Goal: Task Accomplishment & Management: Use online tool/utility

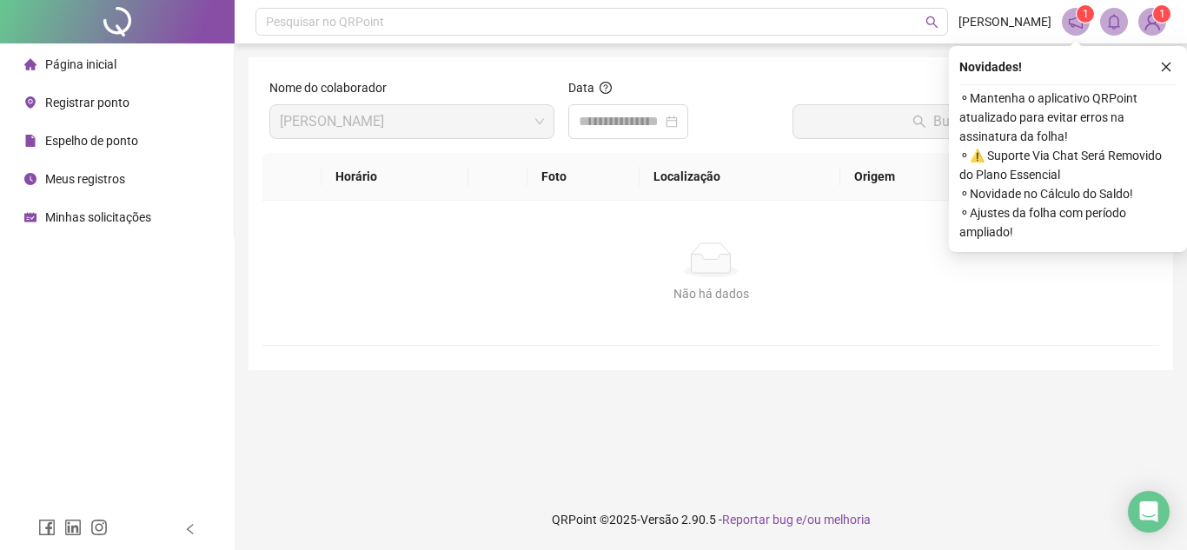
click at [99, 72] on div "Página inicial" at bounding box center [70, 64] width 92 height 35
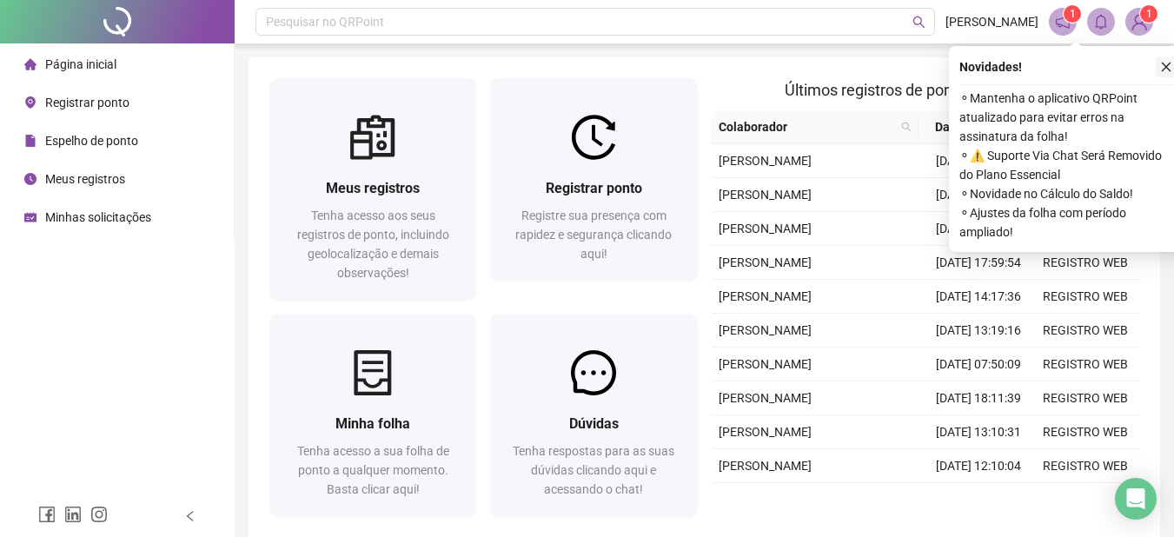
click at [1169, 71] on icon "close" at bounding box center [1166, 67] width 12 height 12
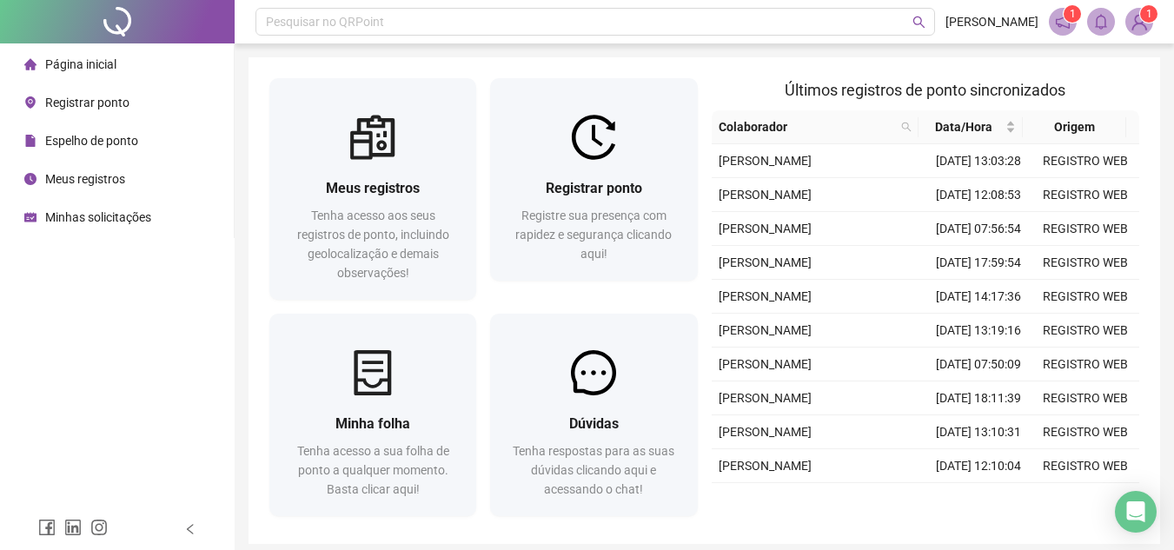
click at [110, 99] on span "Registrar ponto" at bounding box center [87, 103] width 84 height 14
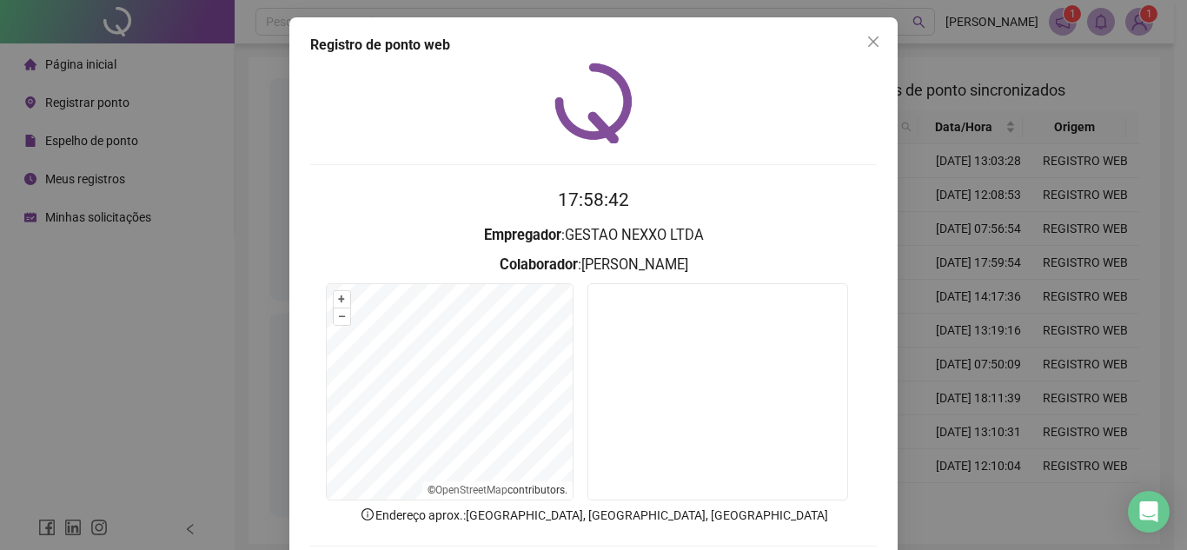
scroll to position [90, 0]
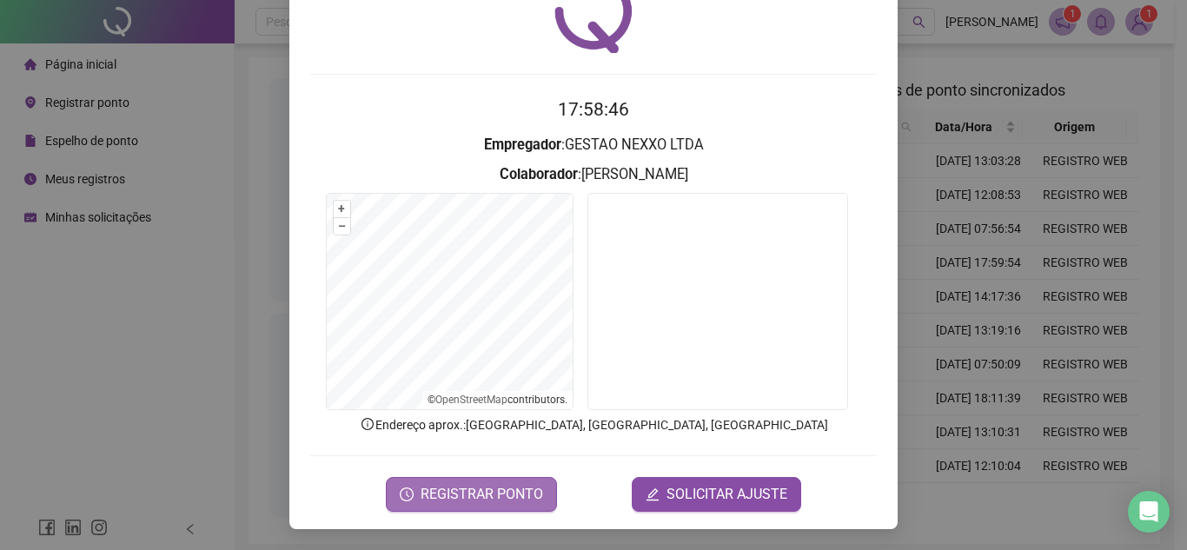
click at [521, 494] on span "REGISTRAR PONTO" at bounding box center [482, 494] width 123 height 21
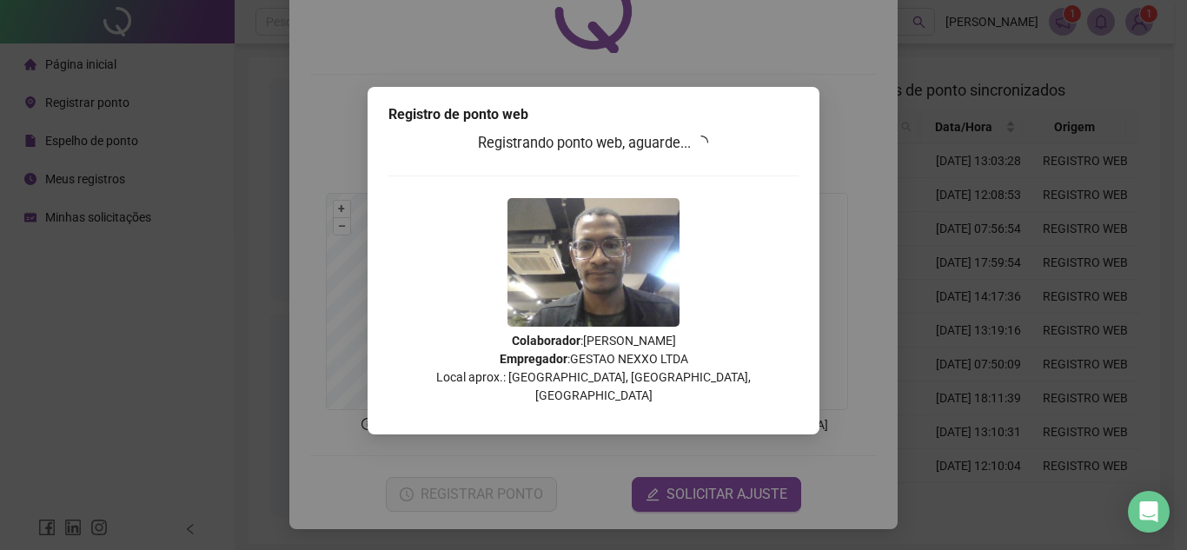
click at [521, 494] on div "Registro de ponto web Registrando ponto web, aguarde... Colaborador : [PERSON_N…" at bounding box center [593, 275] width 1187 height 550
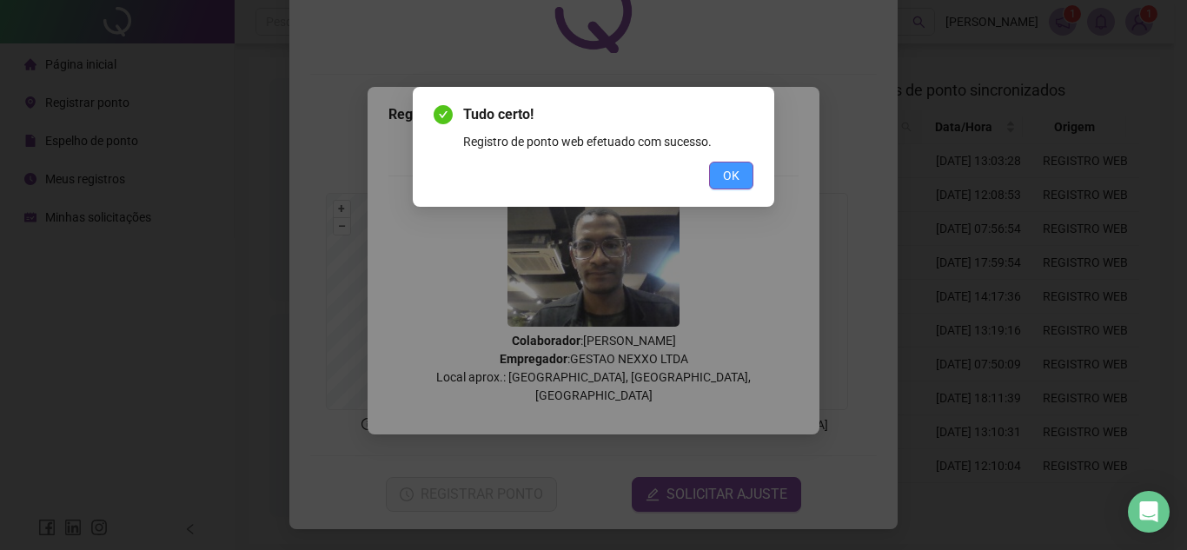
click at [732, 178] on span "OK" at bounding box center [731, 175] width 17 height 19
